Goal: Task Accomplishment & Management: Manage account settings

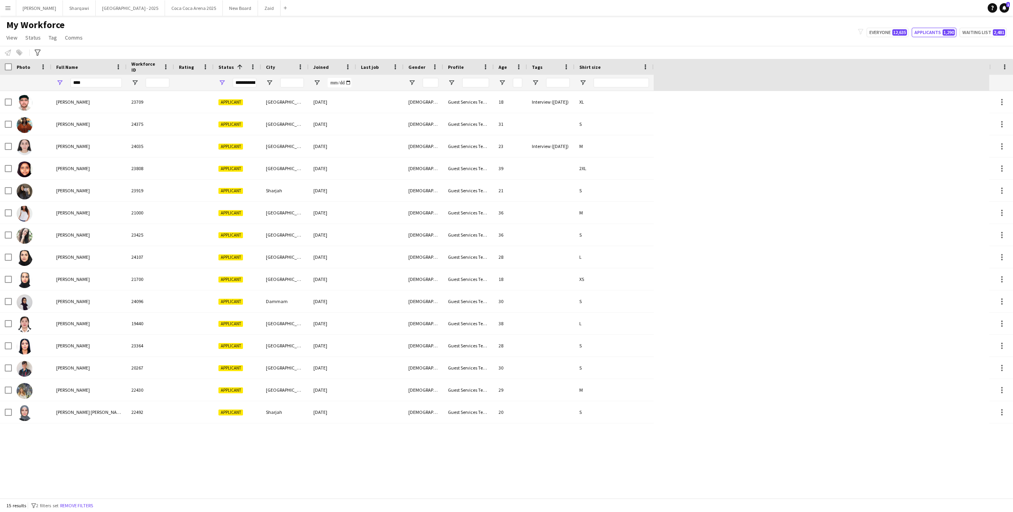
click at [95, 82] on input "****" at bounding box center [95, 82] width 51 height 9
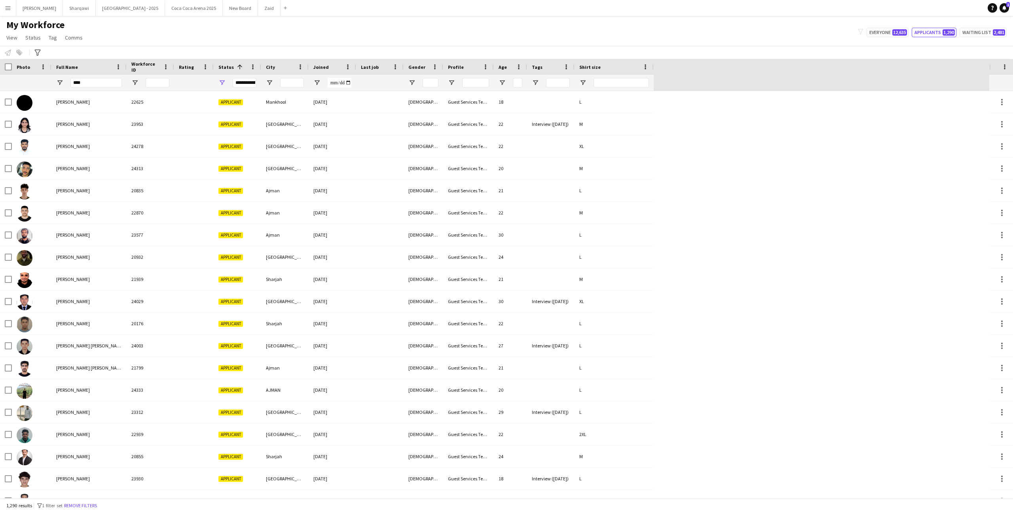
type input "*****"
type input "******"
click at [233, 83] on div "**********" at bounding box center [245, 82] width 24 height 9
click at [223, 83] on span "Open Filter Menu" at bounding box center [221, 82] width 7 height 7
click at [242, 129] on div "(Select All)" at bounding box center [262, 131] width 63 height 6
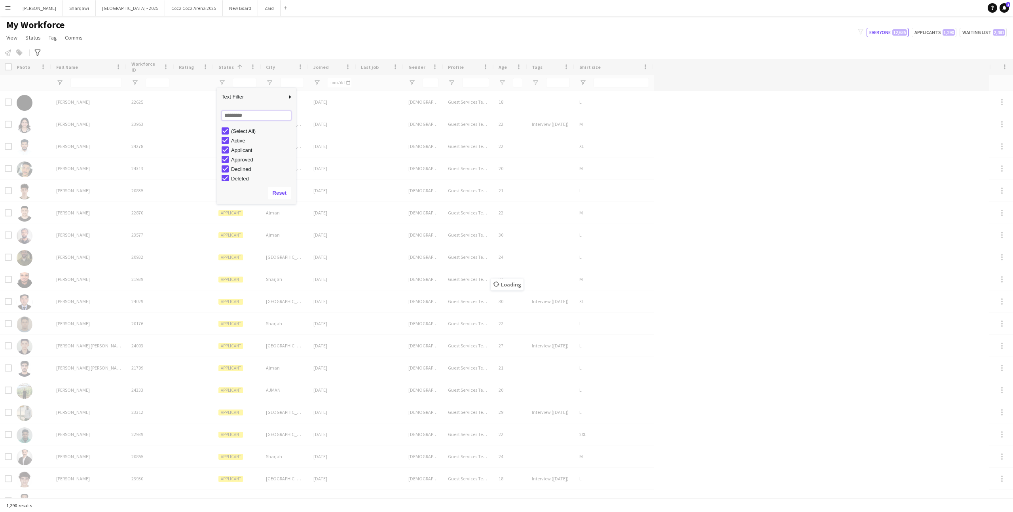
click at [242, 120] on input "Search filter values" at bounding box center [257, 115] width 70 height 9
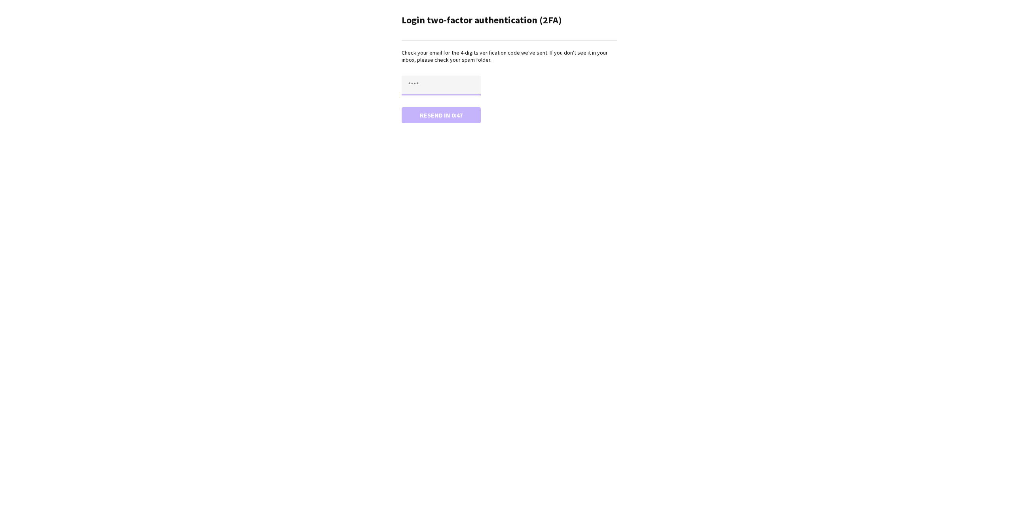
click at [435, 89] on input "text" at bounding box center [441, 86] width 79 height 20
type input "****"
click at [450, 118] on button "Confirm" at bounding box center [441, 115] width 79 height 16
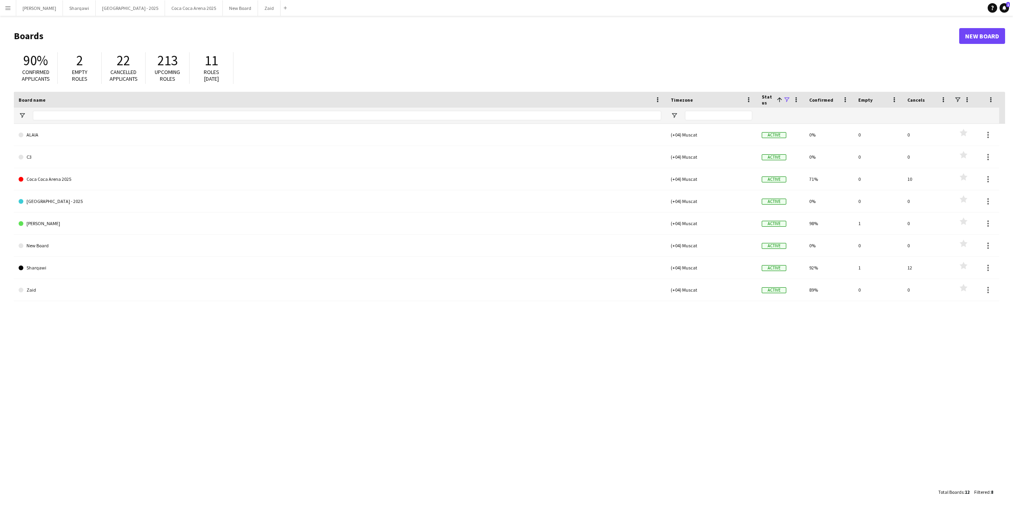
click at [12, 11] on button "Menu" at bounding box center [8, 8] width 16 height 16
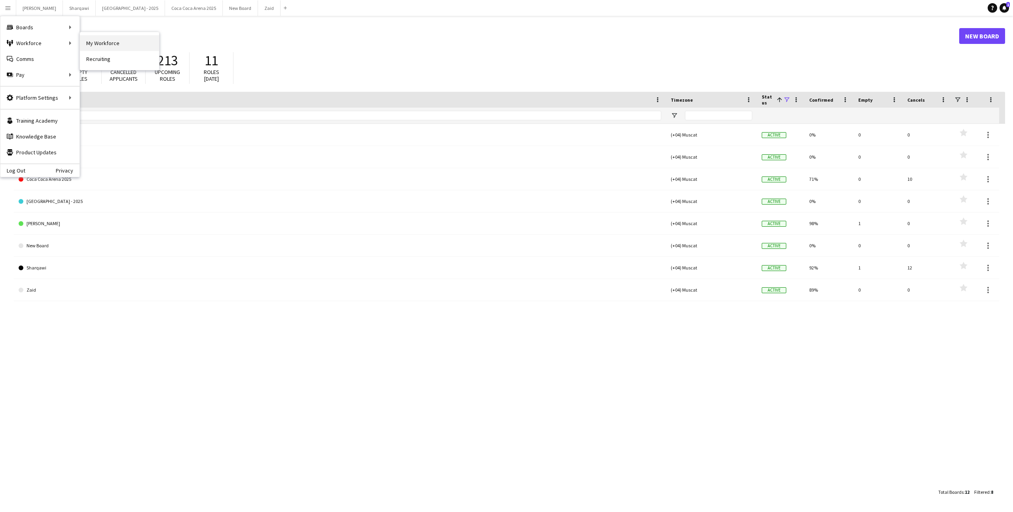
click at [94, 38] on link "My Workforce" at bounding box center [119, 43] width 79 height 16
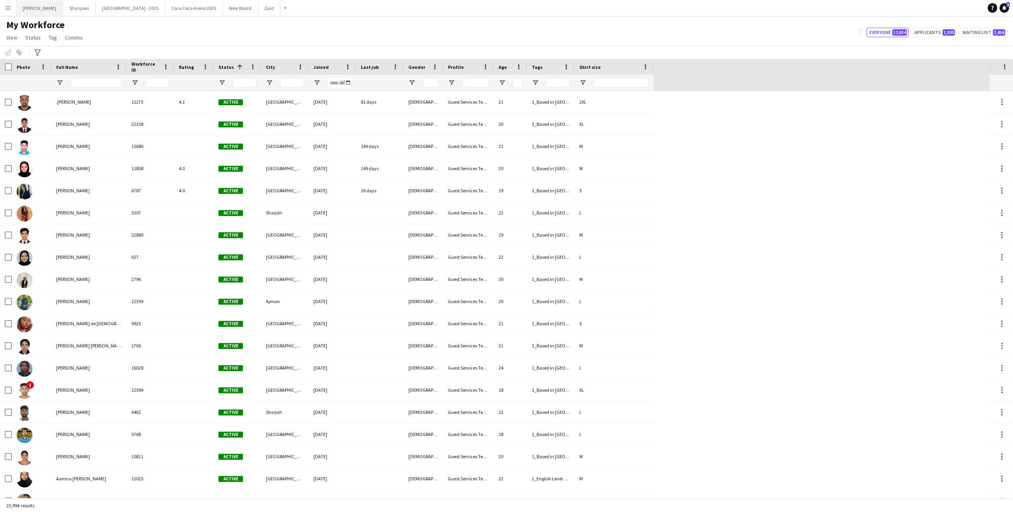
click at [27, 8] on button "[PERSON_NAME]" at bounding box center [39, 7] width 47 height 15
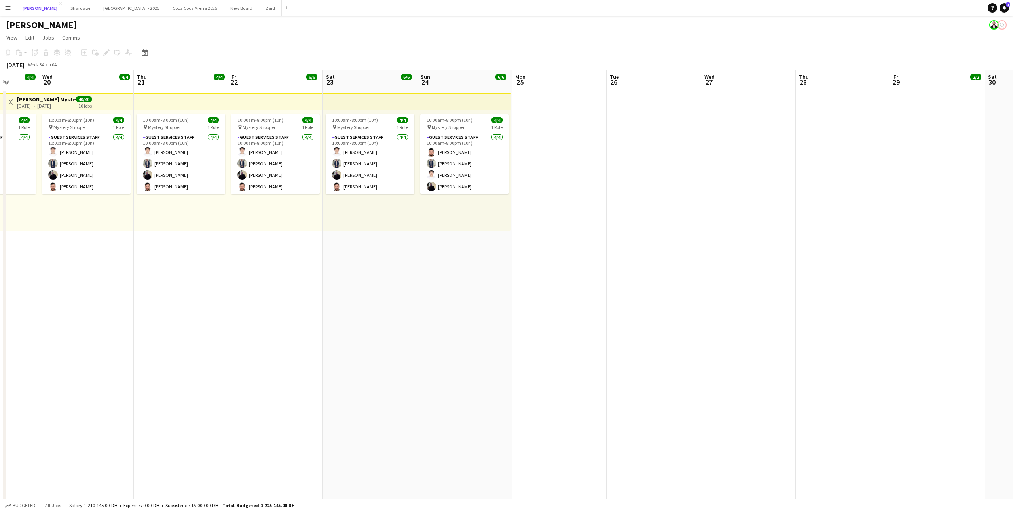
scroll to position [0, 160]
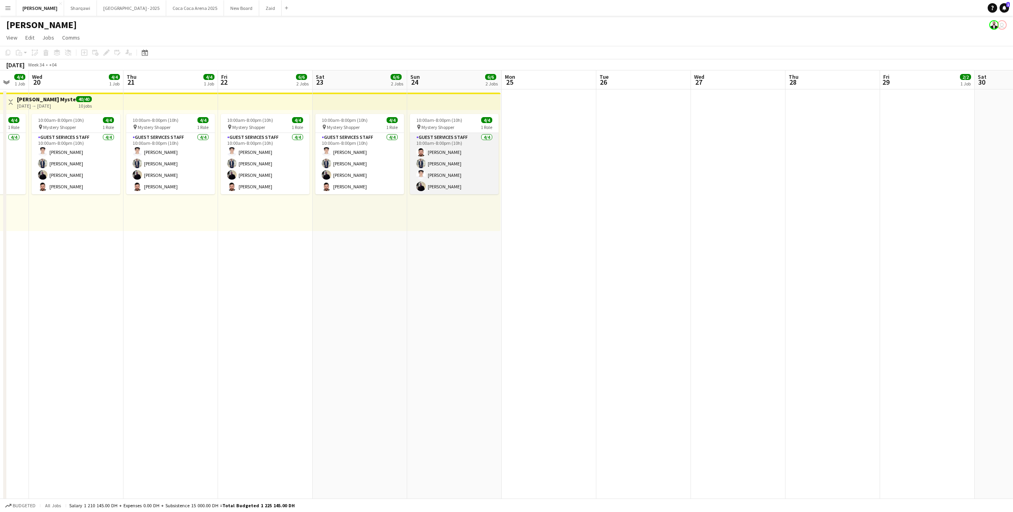
click at [470, 162] on app-card-role "Guest Services Staff [DATE] 10:00am-8:00pm (10h) [PERSON_NAME] [PERSON_NAME] [P…" at bounding box center [454, 163] width 89 height 61
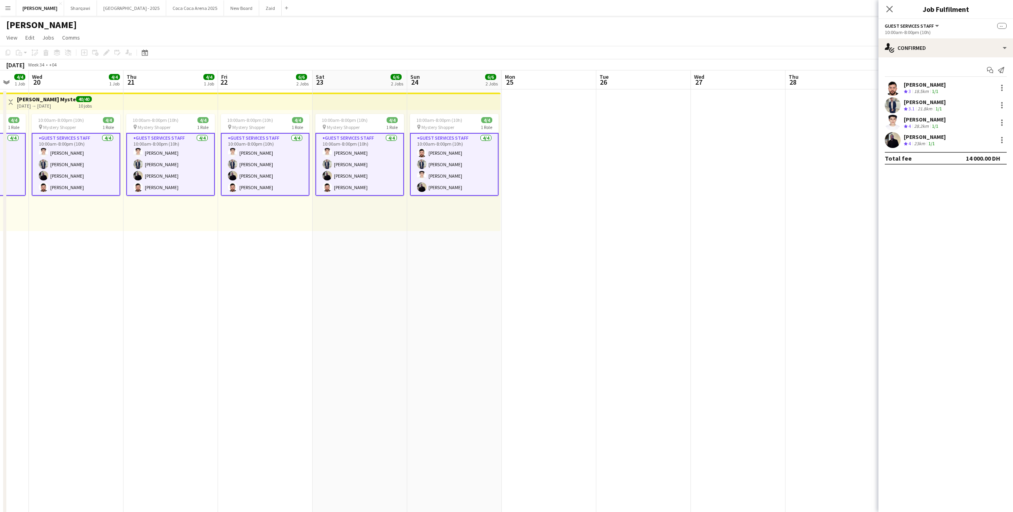
click at [897, 106] on app-user-avatar at bounding box center [893, 105] width 16 height 16
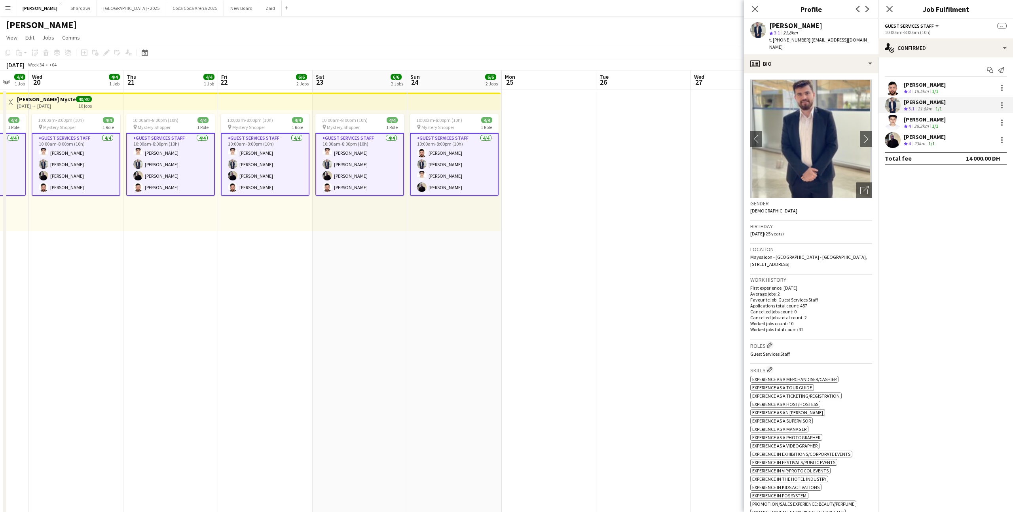
click at [912, 129] on div "Crew rating 4" at bounding box center [908, 126] width 9 height 7
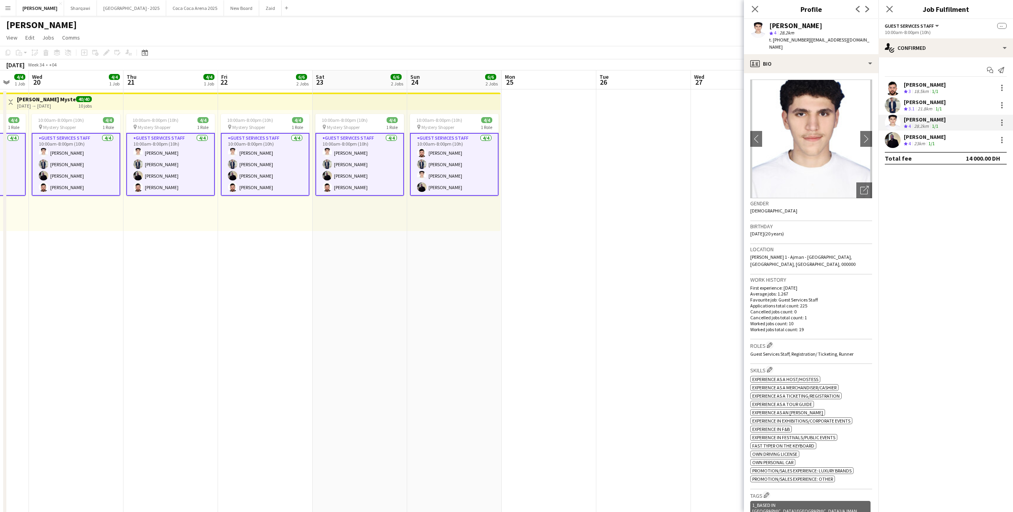
click at [925, 143] on div "23km" at bounding box center [919, 143] width 14 height 7
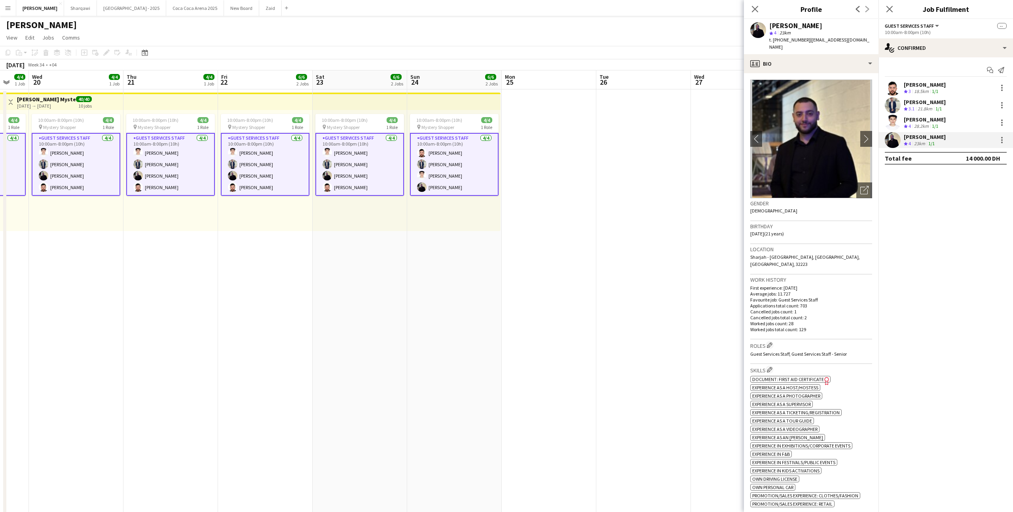
click at [909, 87] on div "[PERSON_NAME]" at bounding box center [925, 84] width 42 height 7
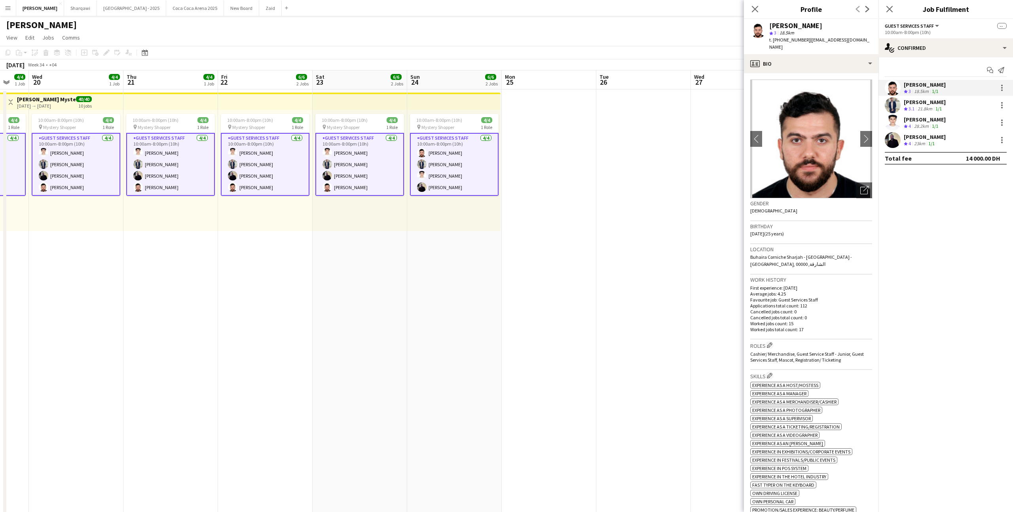
click at [919, 123] on div "28.2km" at bounding box center [921, 126] width 18 height 7
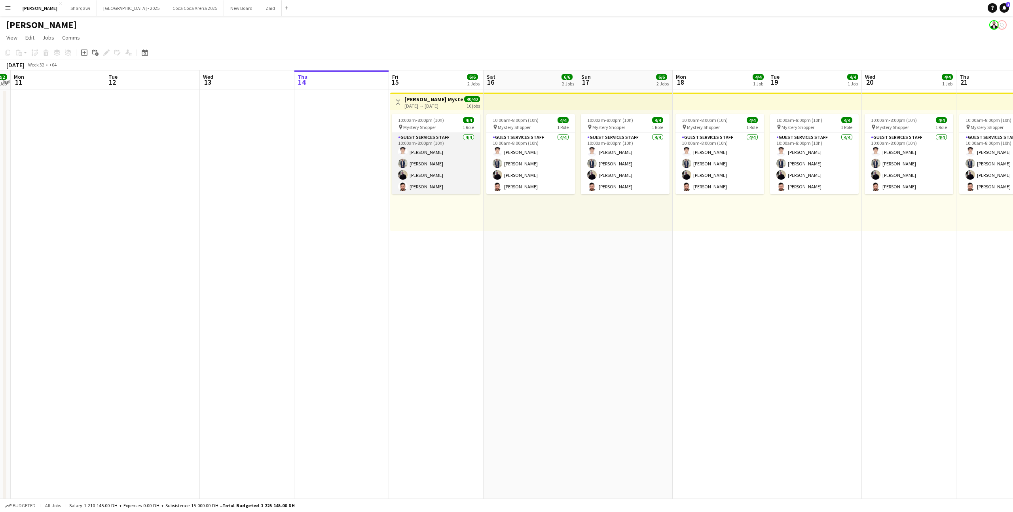
click at [473, 178] on app-card-role "Guest Services Staff [DATE] 10:00am-8:00pm (10h) [PERSON_NAME] [PERSON_NAME] [P…" at bounding box center [436, 163] width 89 height 61
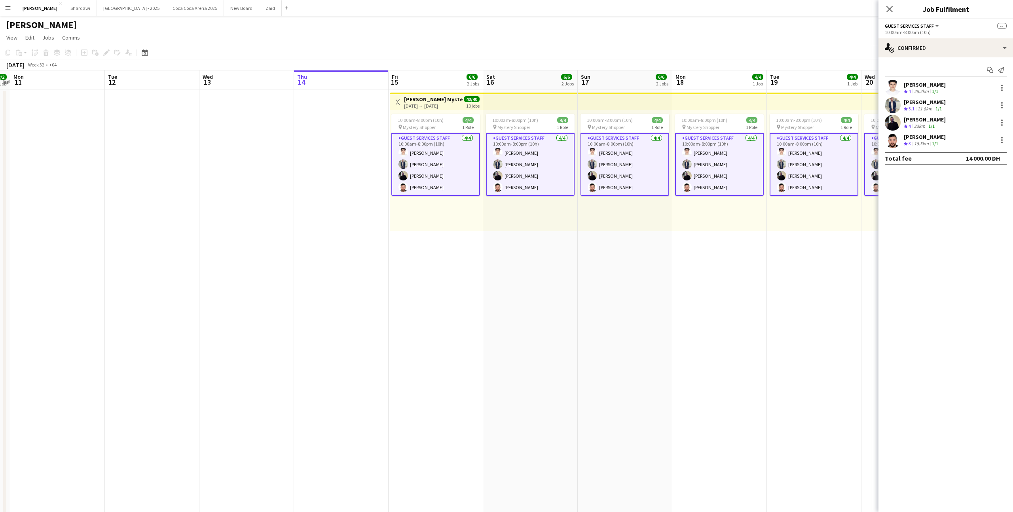
click at [524, 212] on div "10:00am-8:00pm (10h) 4/4 pin Mystery Shopper 1 Role Guest Services Staff [DATE]…" at bounding box center [530, 170] width 95 height 121
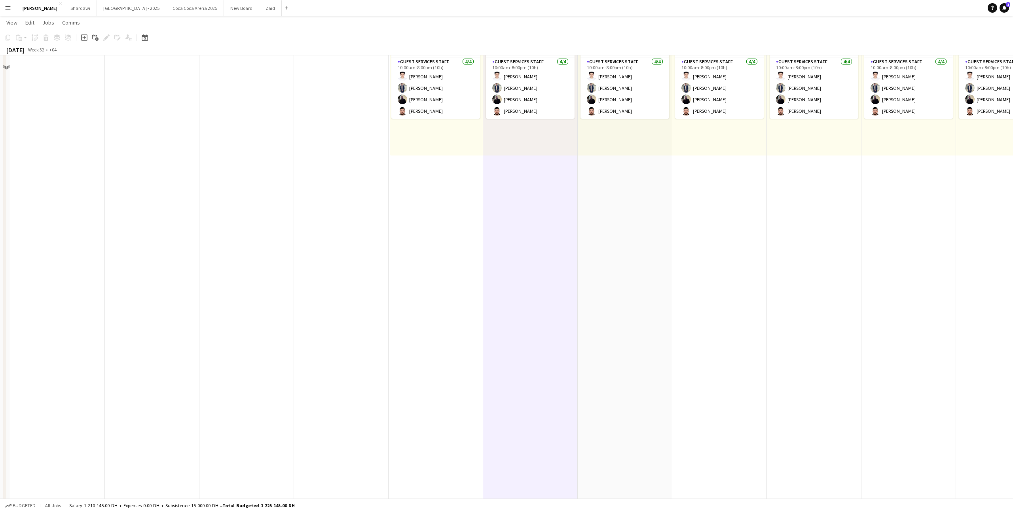
scroll to position [0, 0]
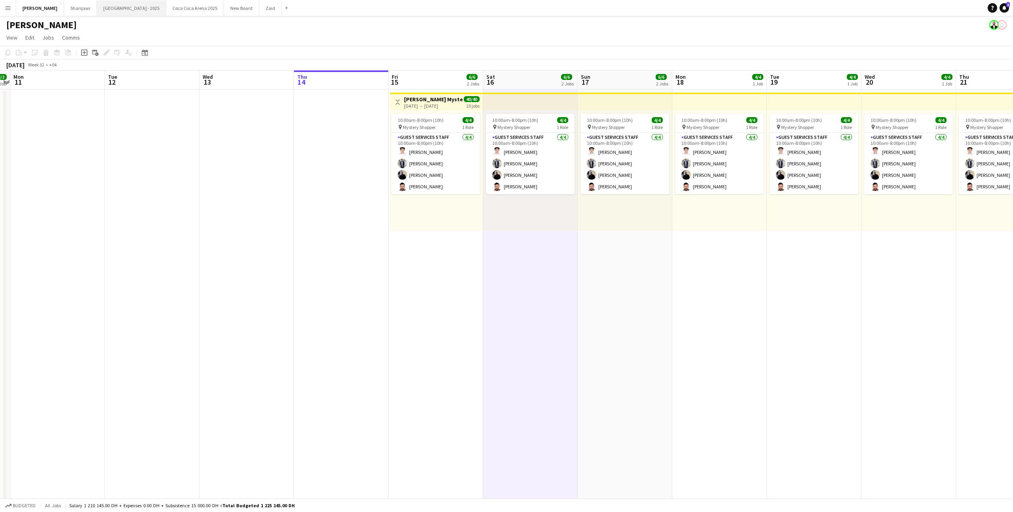
click at [112, 9] on button "[GEOGRAPHIC_DATA] - 2025 Close" at bounding box center [131, 7] width 69 height 15
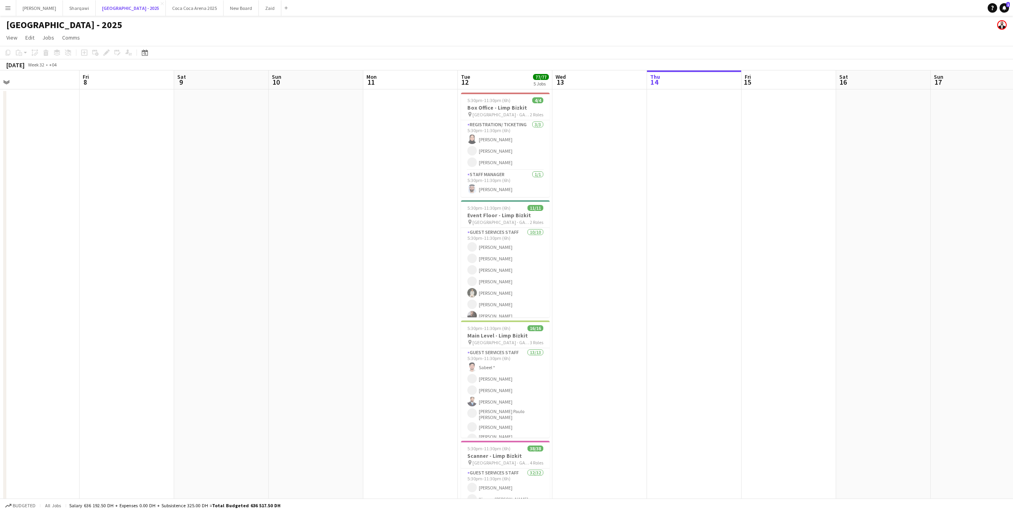
scroll to position [0, 203]
click at [224, 11] on button "New Board Close" at bounding box center [241, 7] width 35 height 15
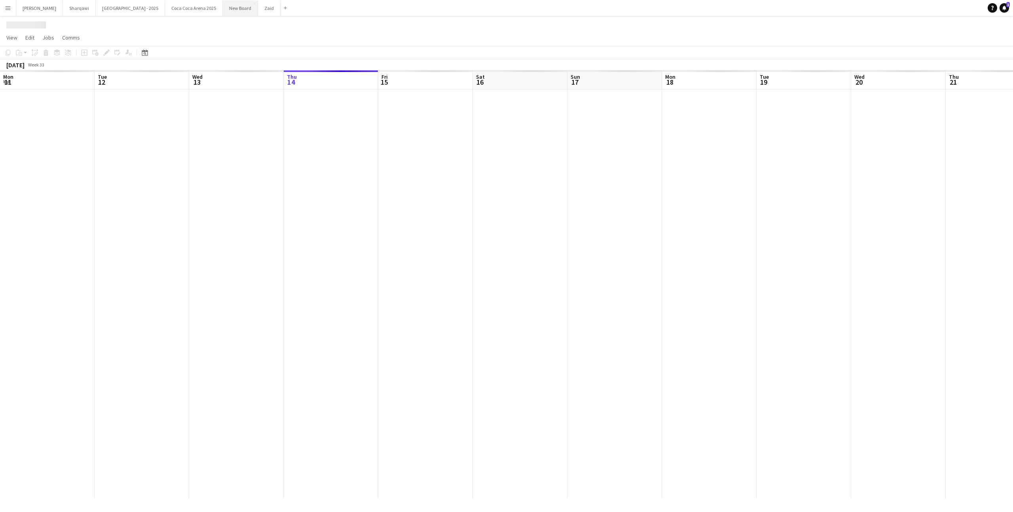
scroll to position [0, 189]
click at [167, 12] on button "[GEOGRAPHIC_DATA] 2025 Close" at bounding box center [194, 7] width 58 height 15
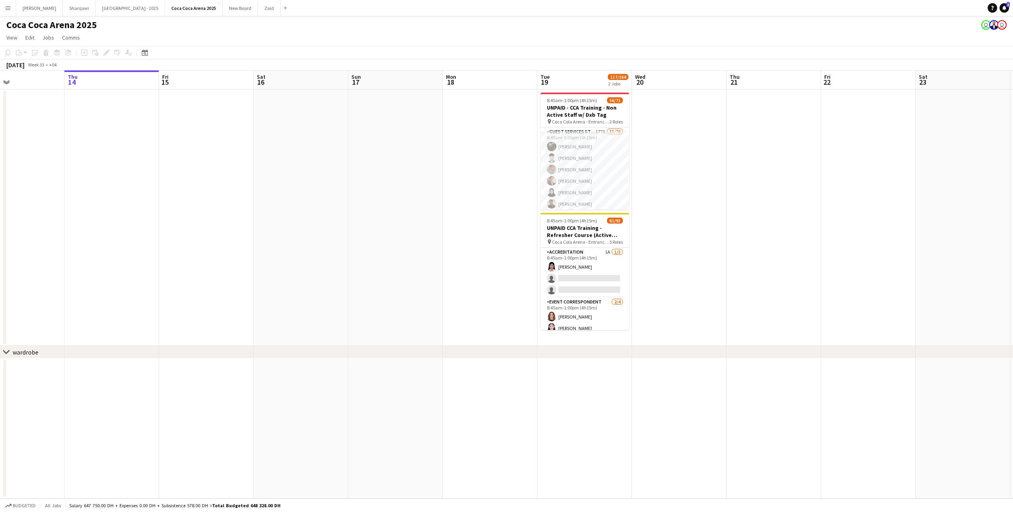
click at [987, 23] on app-user-avatar "user" at bounding box center [985, 24] width 9 height 9
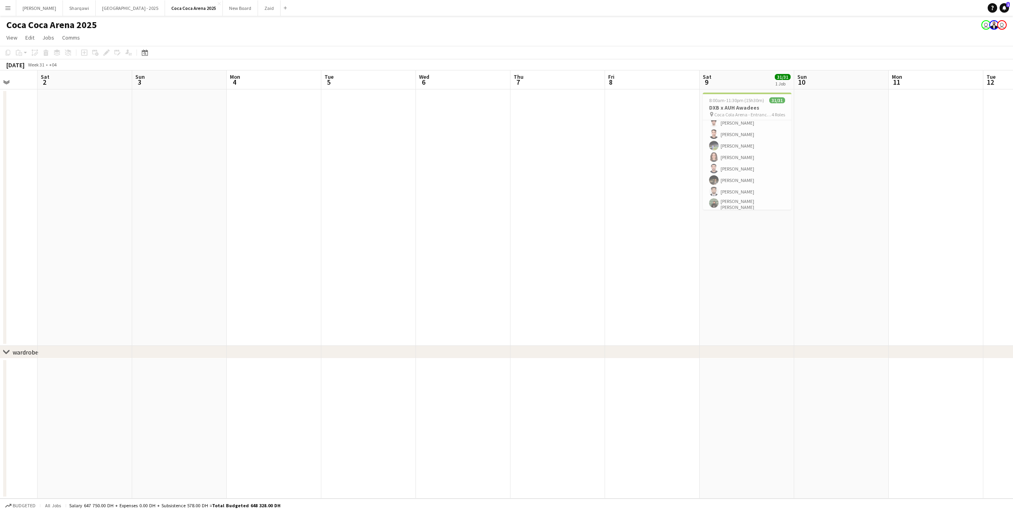
scroll to position [246, 0]
click at [776, 174] on app-card-role "Guest Services Staff 21/21 4:30pm-11:00pm (6h30m) Miles Direct Malapo [PERSON_N…" at bounding box center [747, 180] width 89 height 261
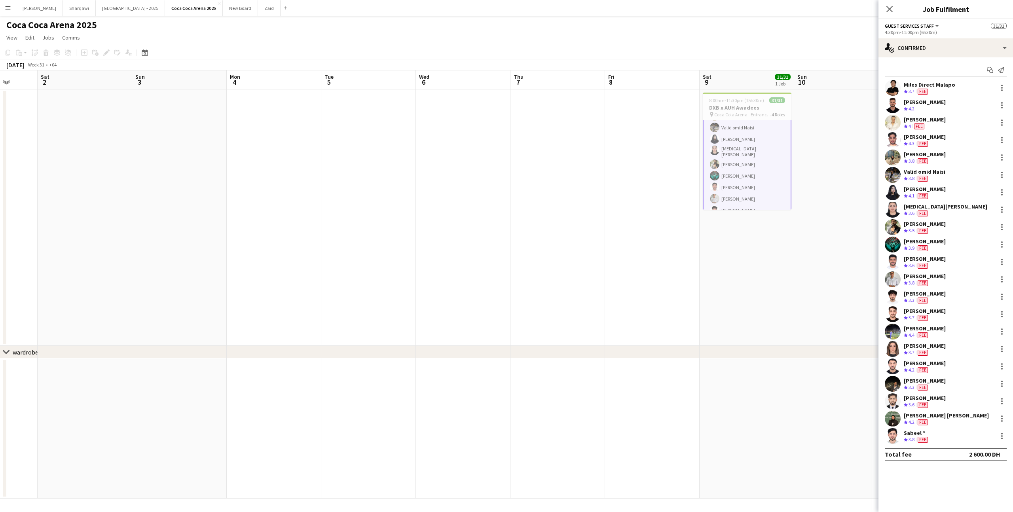
scroll to position [161, 0]
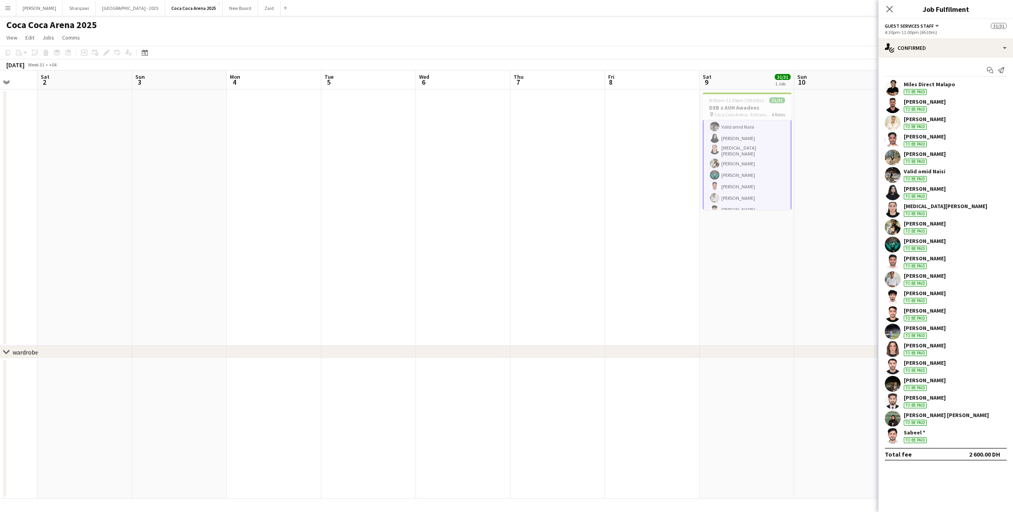
click at [808, 193] on app-date-cell at bounding box center [841, 217] width 95 height 256
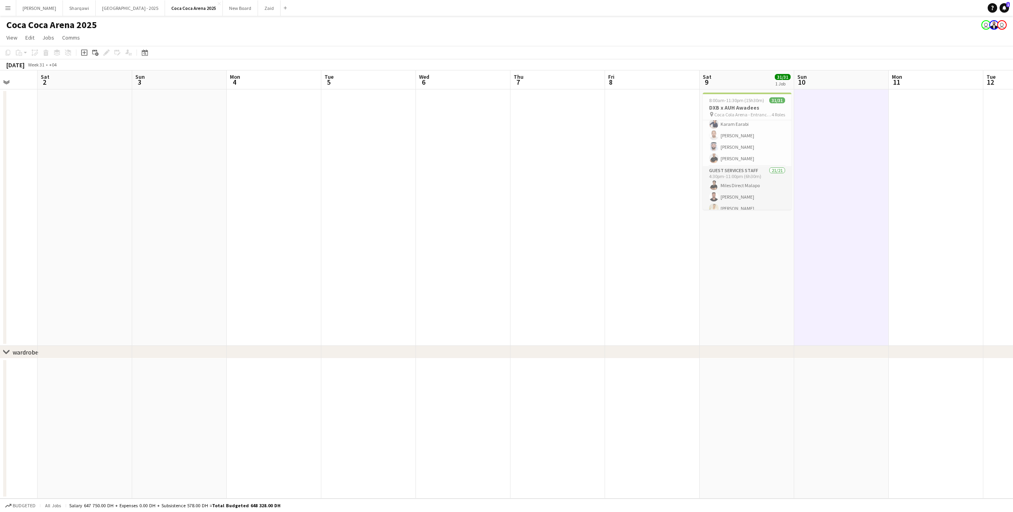
scroll to position [0, 0]
click at [764, 114] on span "Coca Cola Arena - Entrance F" at bounding box center [742, 115] width 57 height 6
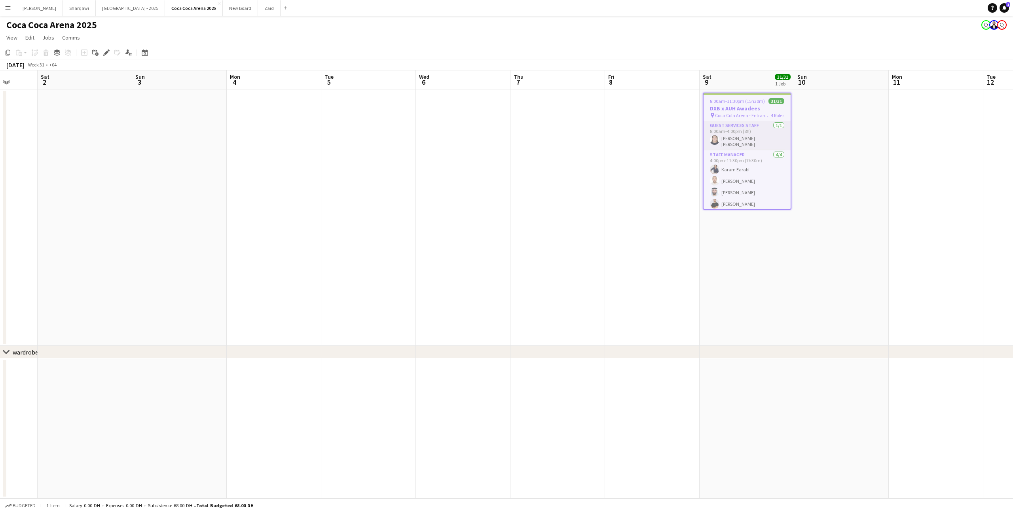
click at [768, 128] on app-card-role "Guest Services Staff [DATE] 8:00am-4:00pm (8h) [PERSON_NAME] [PERSON_NAME]" at bounding box center [746, 135] width 87 height 29
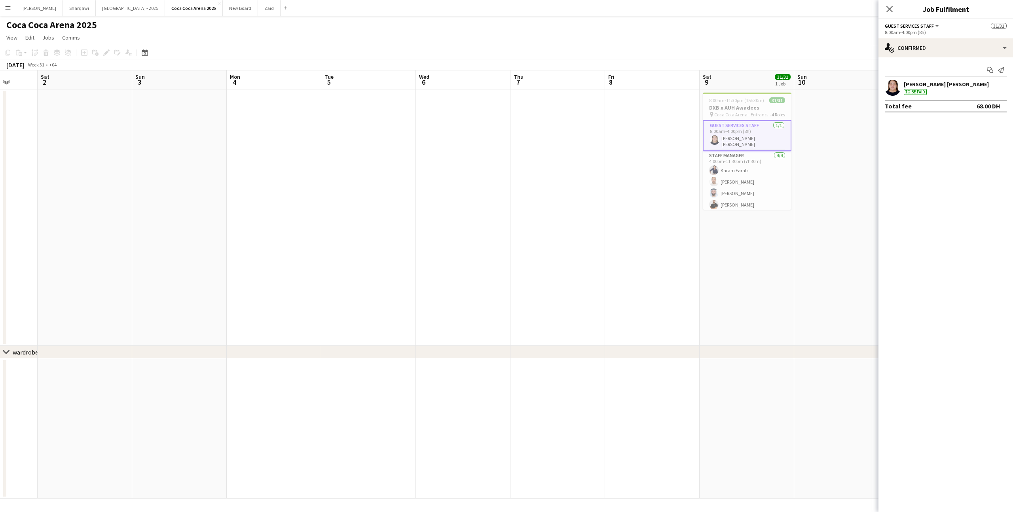
click at [923, 85] on div "[PERSON_NAME] [PERSON_NAME]" at bounding box center [946, 84] width 85 height 7
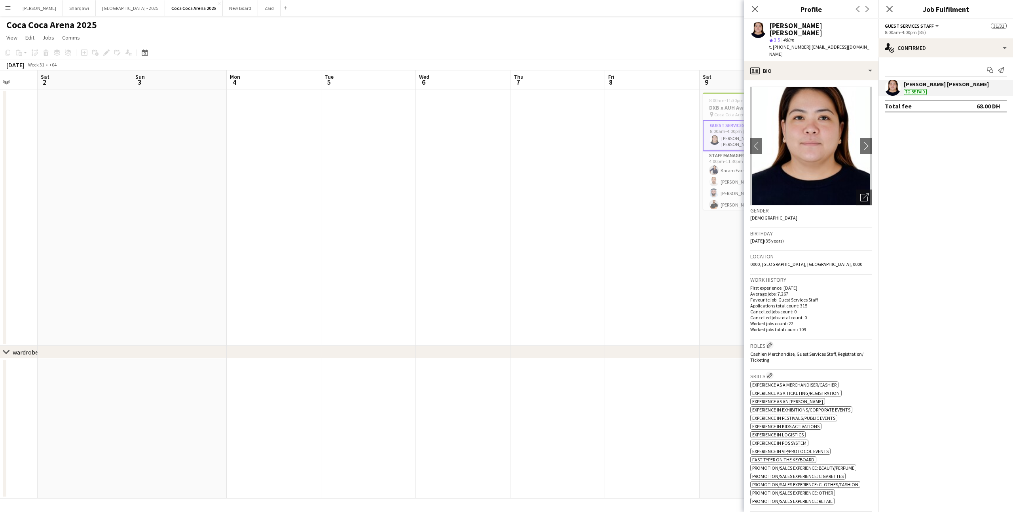
click at [695, 141] on app-date-cell at bounding box center [652, 217] width 95 height 256
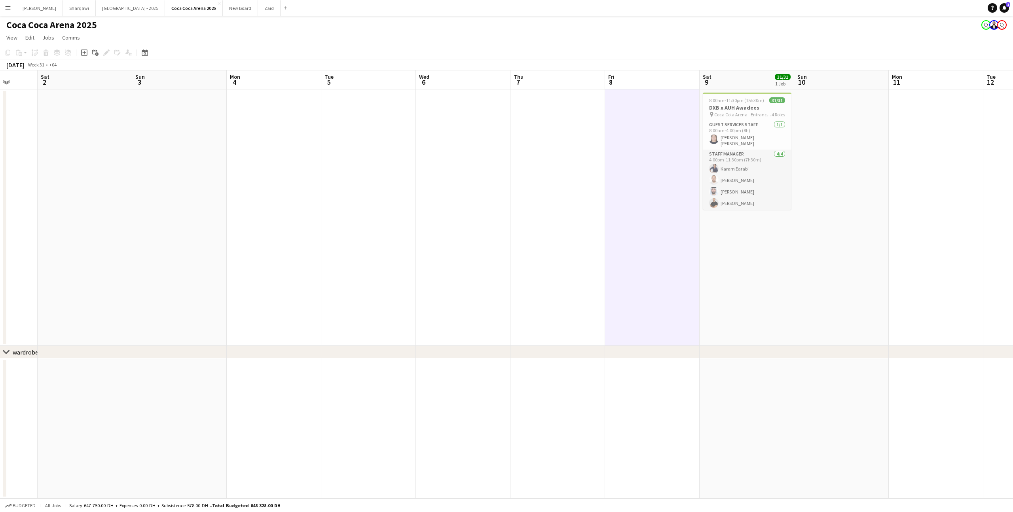
click at [733, 154] on app-card-role "Staff Manager [DATE] 4:00pm-11:30pm (7h30m) [PERSON_NAME] Earabi [PERSON_NAME] …" at bounding box center [747, 180] width 89 height 61
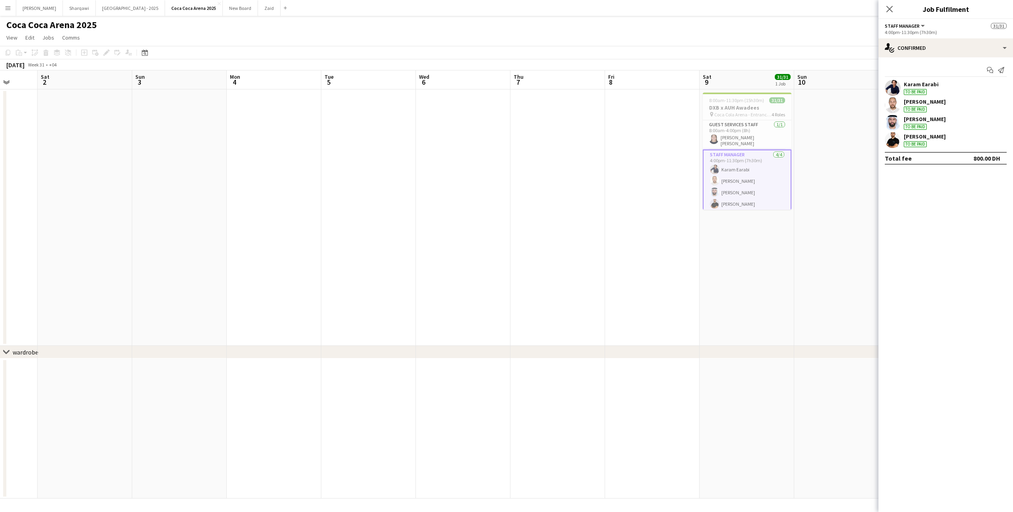
click at [908, 91] on div "To be paid" at bounding box center [915, 92] width 23 height 6
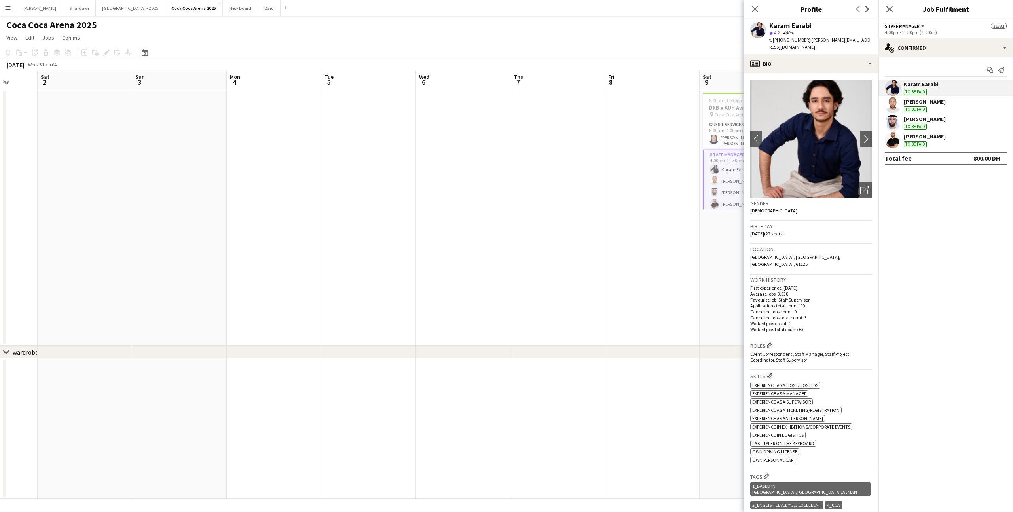
click at [931, 106] on div "[PERSON_NAME] To be paid" at bounding box center [925, 105] width 42 height 14
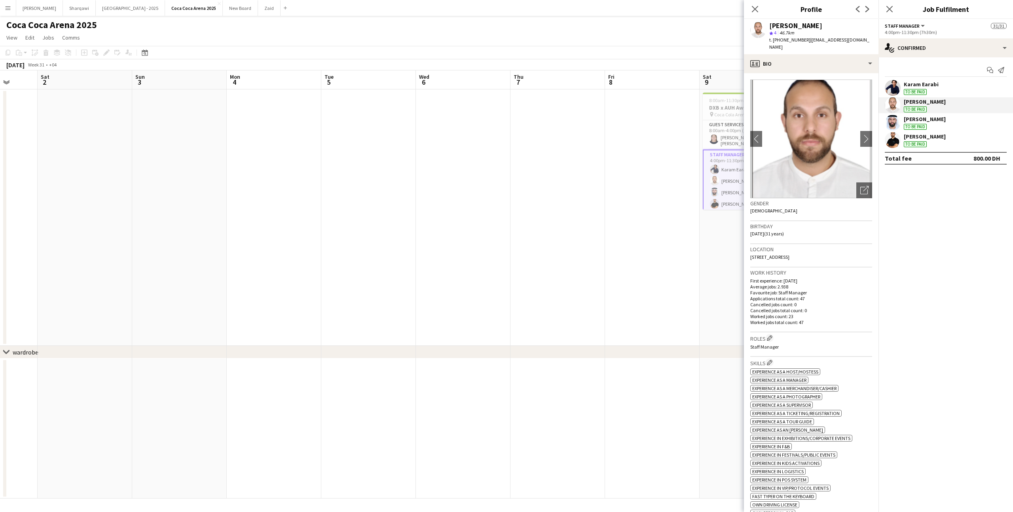
click at [930, 126] on div "[PERSON_NAME] To be paid" at bounding box center [925, 123] width 42 height 14
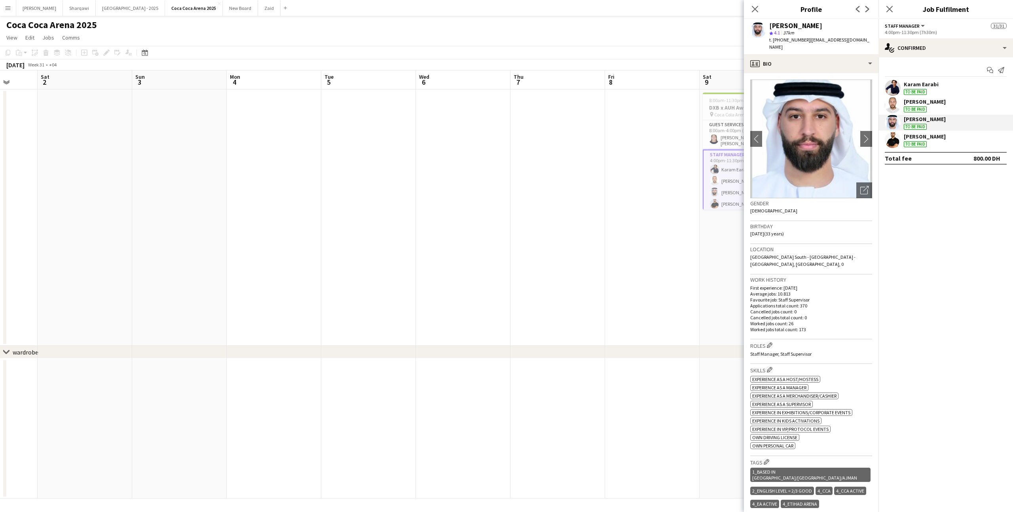
click at [927, 137] on div "[PERSON_NAME]" at bounding box center [925, 136] width 42 height 7
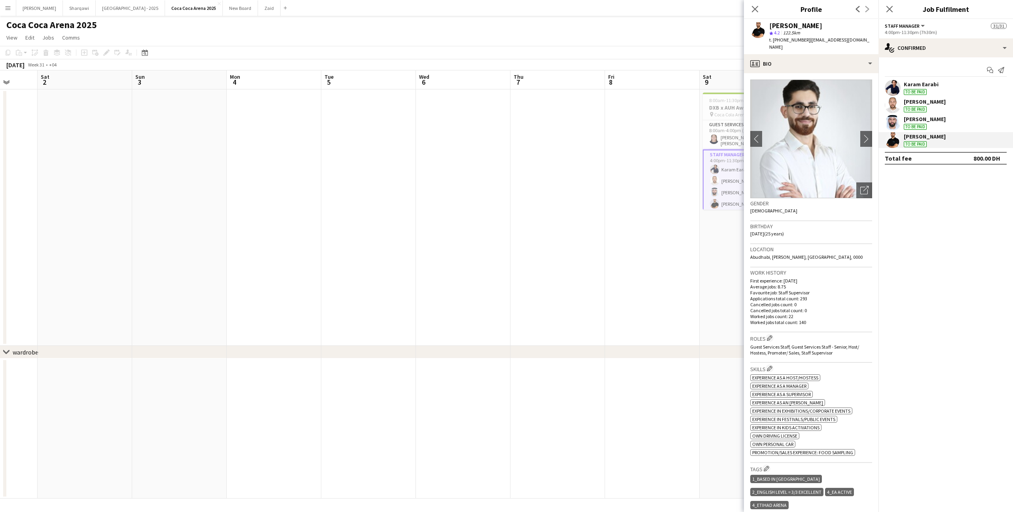
click at [740, 226] on app-date-cell "8:00am-11:30pm (15h30m) 31/31 DXB x AUH Awadees pin Coca Cola Arena - Entrance …" at bounding box center [747, 217] width 95 height 256
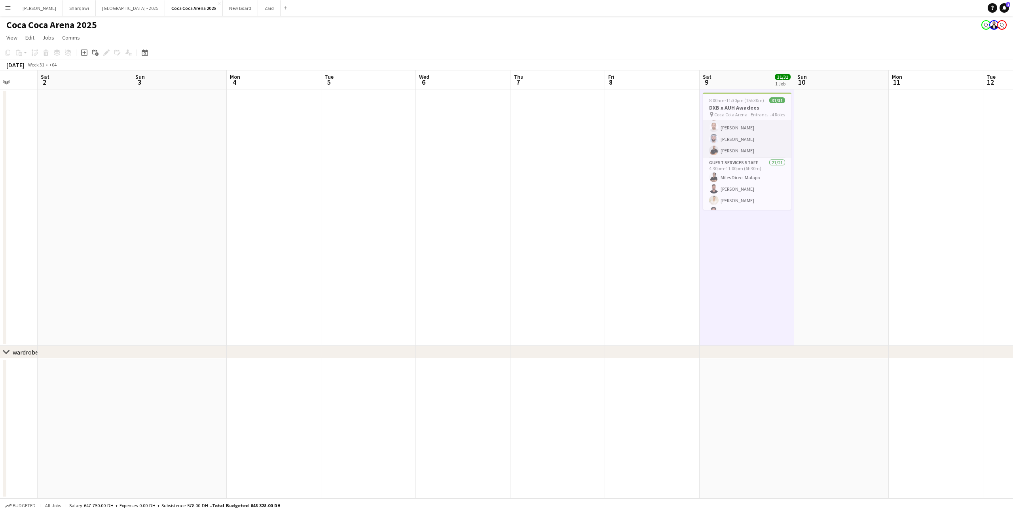
scroll to position [54, 0]
click at [756, 170] on app-card-role "Guest Services Staff 21/21 4:30pm-11:00pm (6h30m) Miles Direct Malapo [PERSON_N…" at bounding box center [747, 287] width 89 height 261
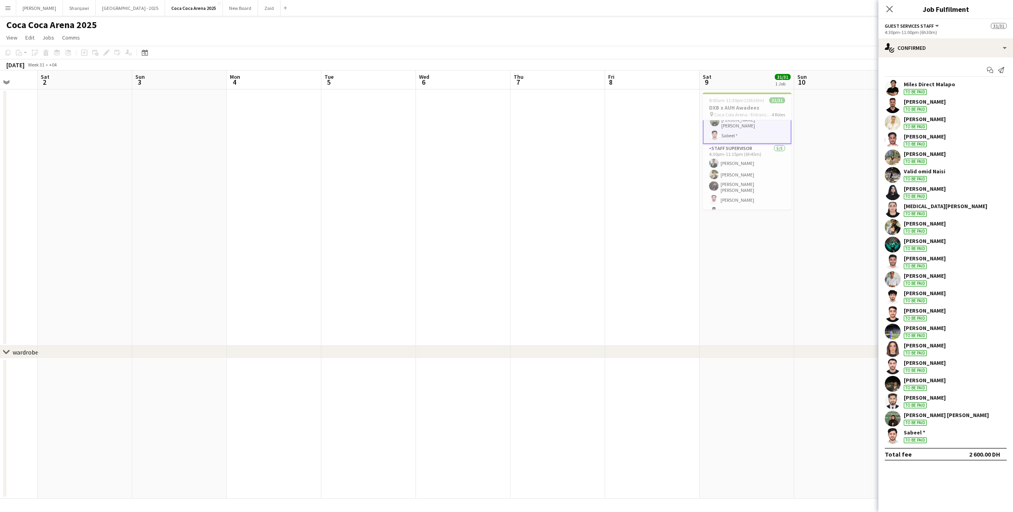
click at [752, 177] on app-card-role "Staff Supervisor [DATE] 4:30pm-11:15pm (6h45m) [PERSON_NAME] [PERSON_NAME] [PER…" at bounding box center [747, 181] width 89 height 75
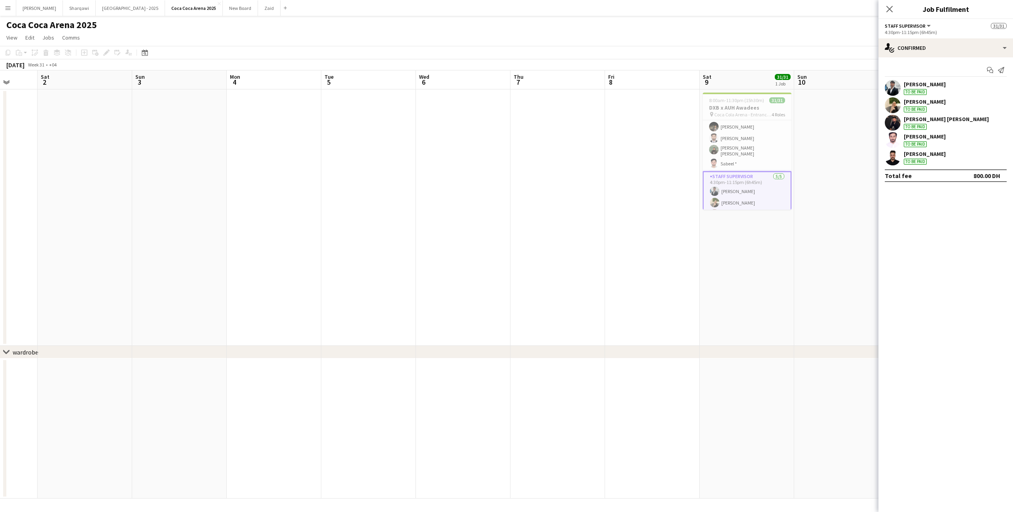
scroll to position [295, 0]
click at [822, 182] on app-date-cell at bounding box center [841, 217] width 95 height 256
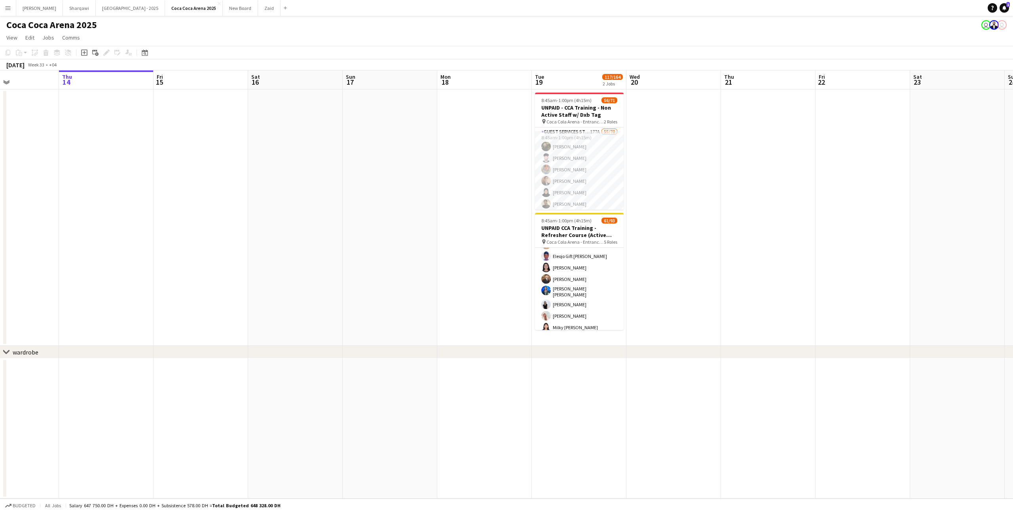
scroll to position [215, 0]
click at [6, 5] on app-icon "Menu" at bounding box center [8, 8] width 6 height 6
click at [89, 42] on link "My Workforce" at bounding box center [119, 43] width 79 height 16
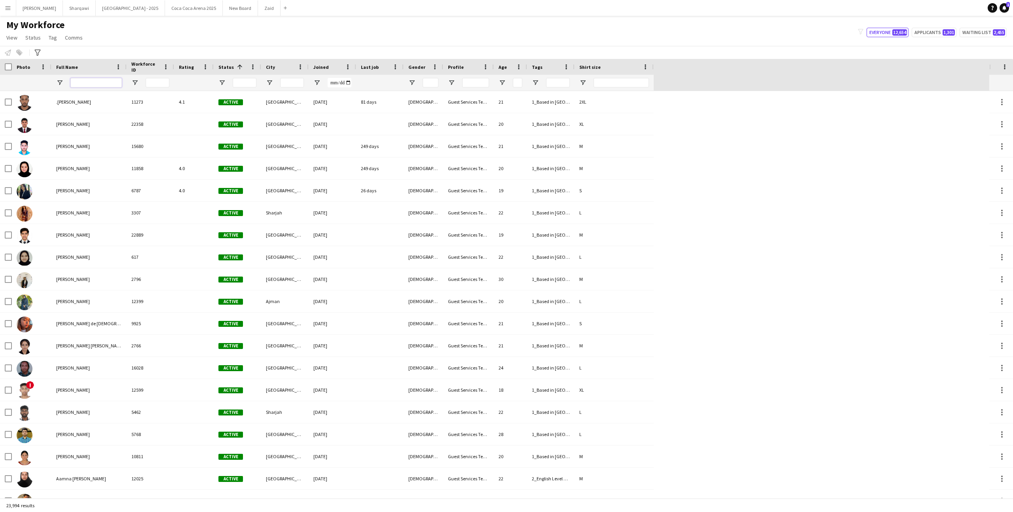
click at [95, 83] on input "Full Name Filter Input" at bounding box center [95, 82] width 51 height 9
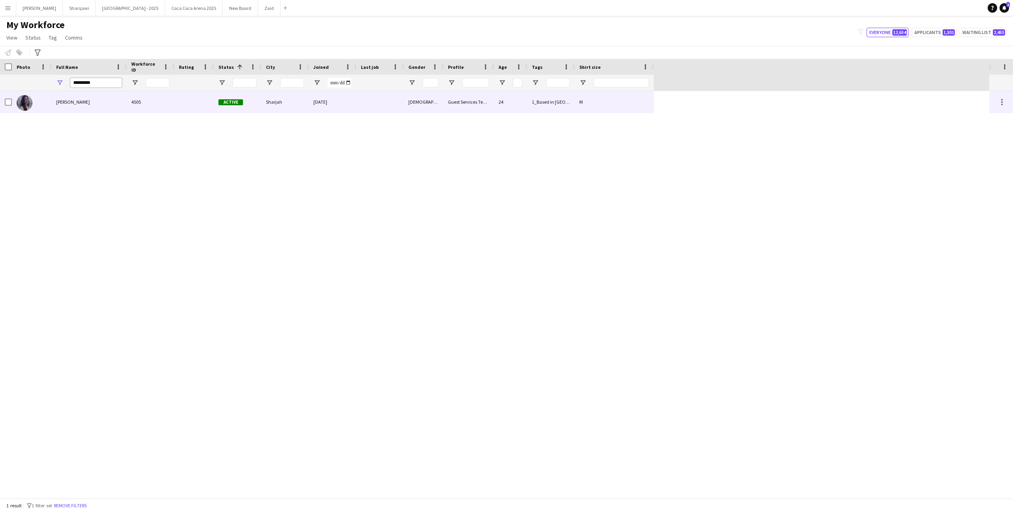
type input "*********"
click at [86, 112] on div "[PERSON_NAME]" at bounding box center [88, 102] width 75 height 22
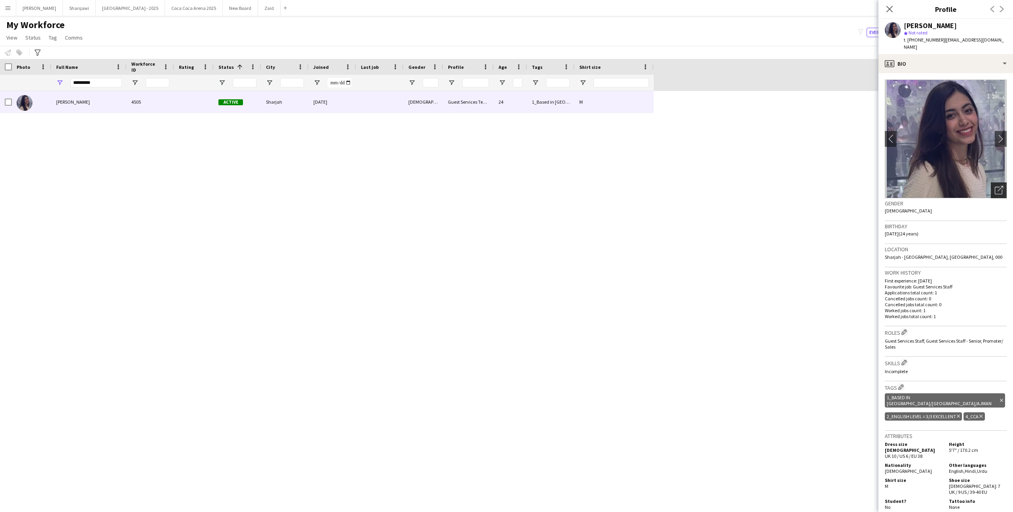
click at [993, 182] on div "Open photos pop-in" at bounding box center [999, 190] width 16 height 16
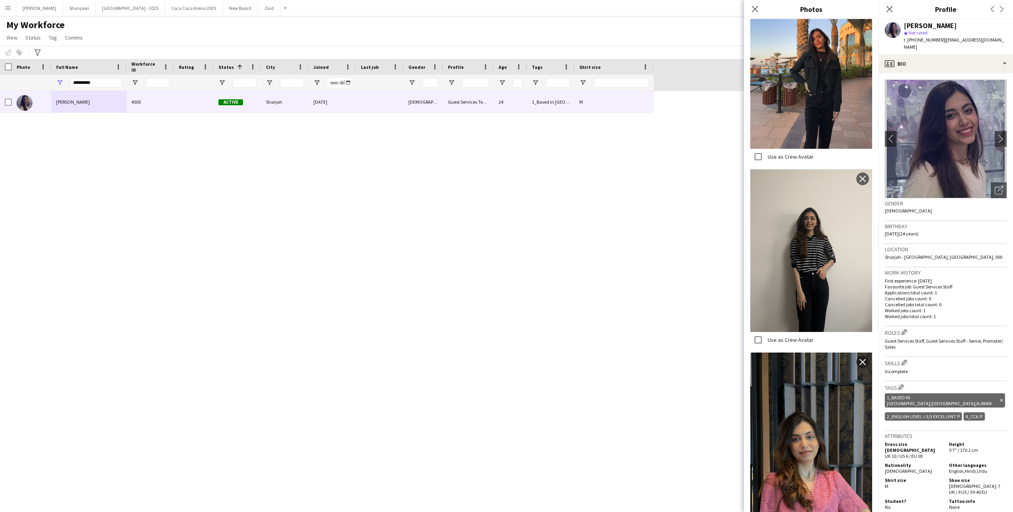
scroll to position [180, 0]
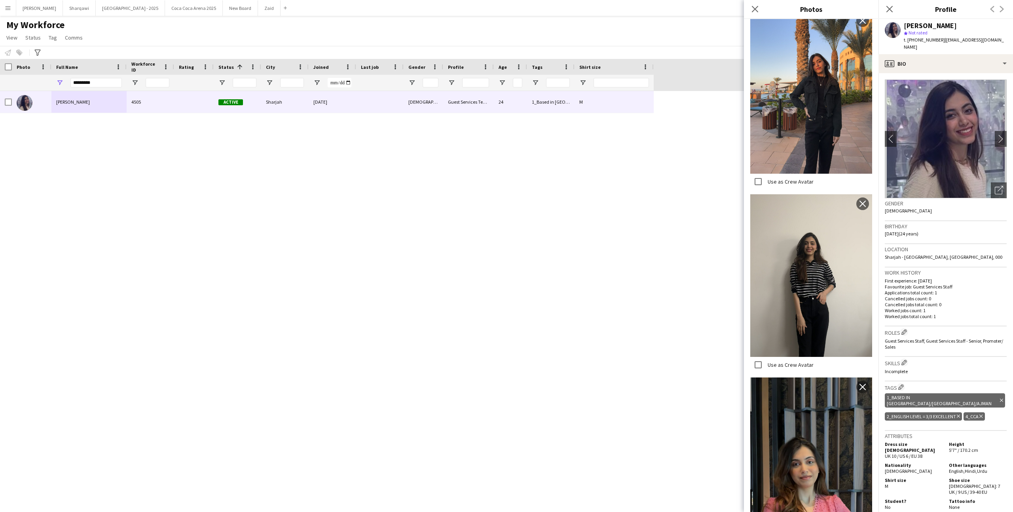
click at [904, 318] on div "Work history First experience: [DATE] Favourite job: Guest Services Staff Appli…" at bounding box center [946, 296] width 122 height 59
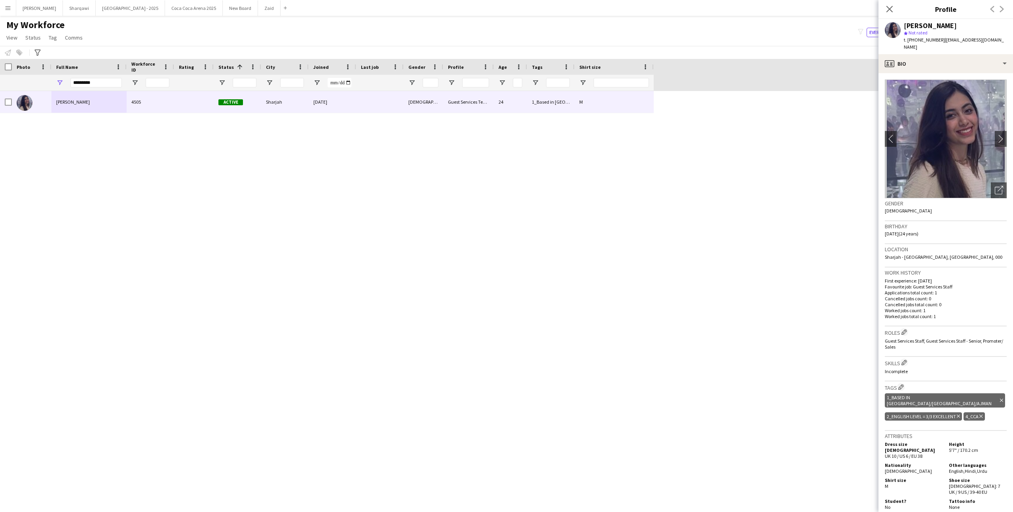
click at [905, 326] on div "Roles Edit crew company roles Guest Services Staff, Guest Services Staff - Seni…" at bounding box center [946, 341] width 122 height 30
click at [905, 329] on app-icon "Edit crew company roles" at bounding box center [904, 332] width 6 height 6
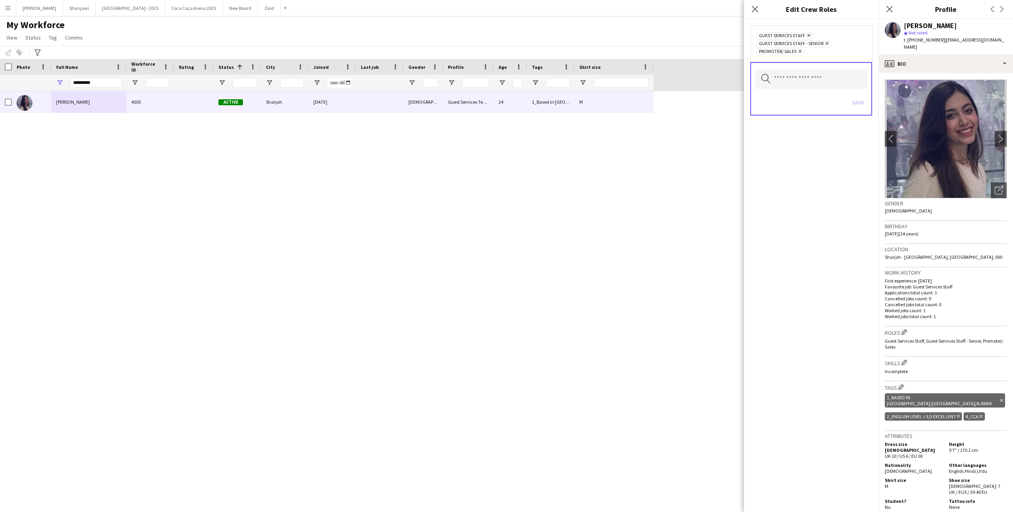
click at [831, 94] on div "Save" at bounding box center [811, 103] width 112 height 23
click at [829, 80] on input "text" at bounding box center [811, 79] width 112 height 20
type input "*"
click at [819, 125] on mat-option "Host/ Hostess" at bounding box center [811, 120] width 112 height 19
click at [849, 220] on div "Guest Services Staff Remove Guest Services Staff - Senior Remove Host/ Hostess …" at bounding box center [811, 265] width 135 height 493
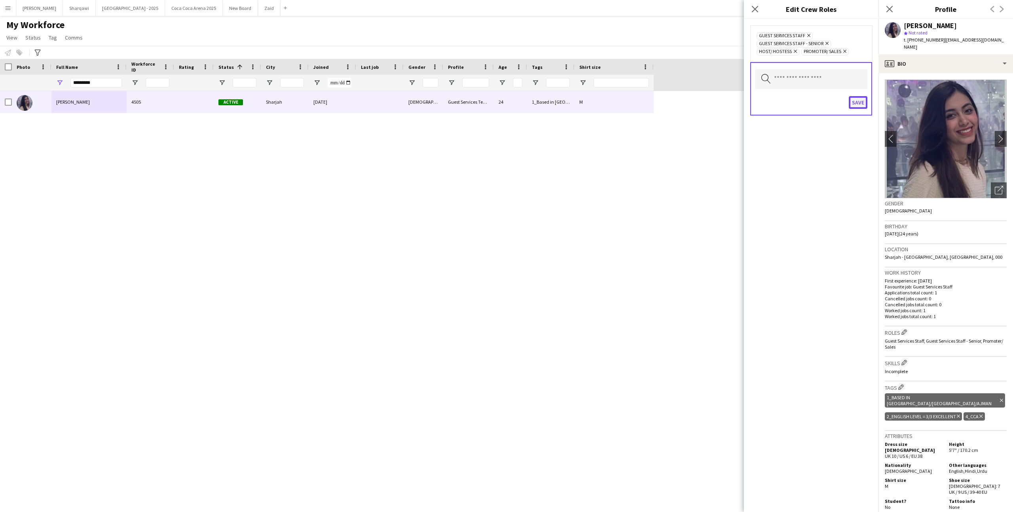
click at [857, 99] on button "Save" at bounding box center [858, 102] width 19 height 13
